Goal: Information Seeking & Learning: Learn about a topic

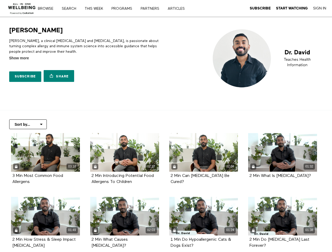
click at [166, 126] on div "Sort by... Alphabetical Release date" at bounding box center [166, 124] width 320 height 10
click at [71, 8] on link "Search" at bounding box center [71, 9] width 22 height 4
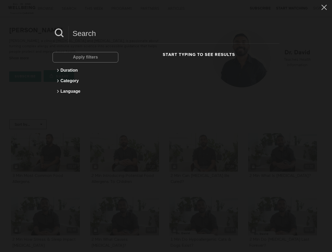
click at [59, 76] on link "Share" at bounding box center [59, 76] width 30 height 12
